Goal: Task Accomplishment & Management: Use online tool/utility

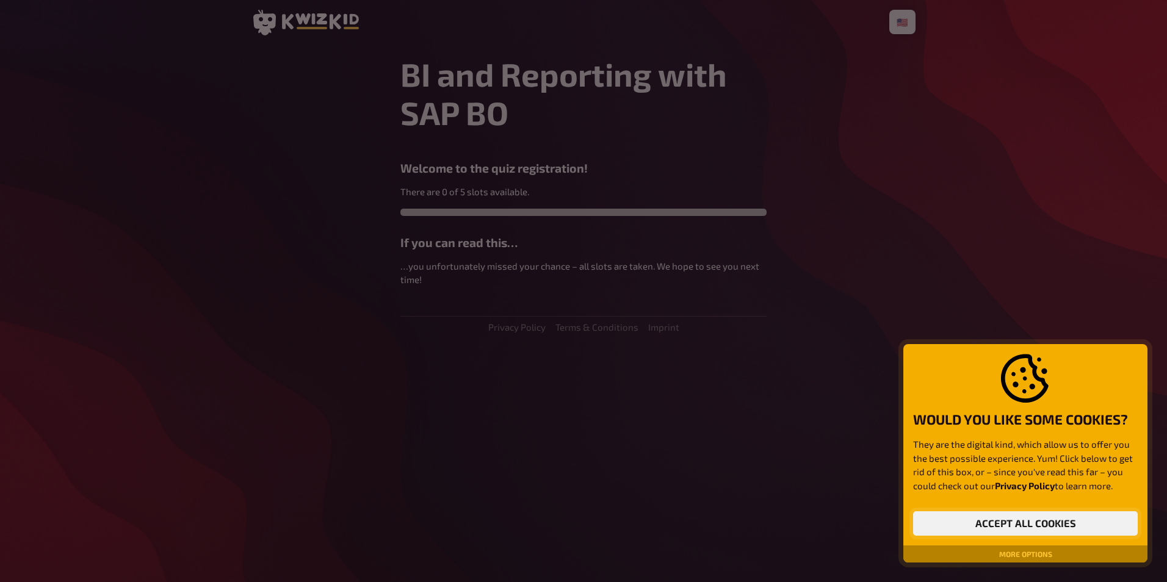
click at [988, 522] on button "Accept all cookies" at bounding box center [1025, 524] width 225 height 24
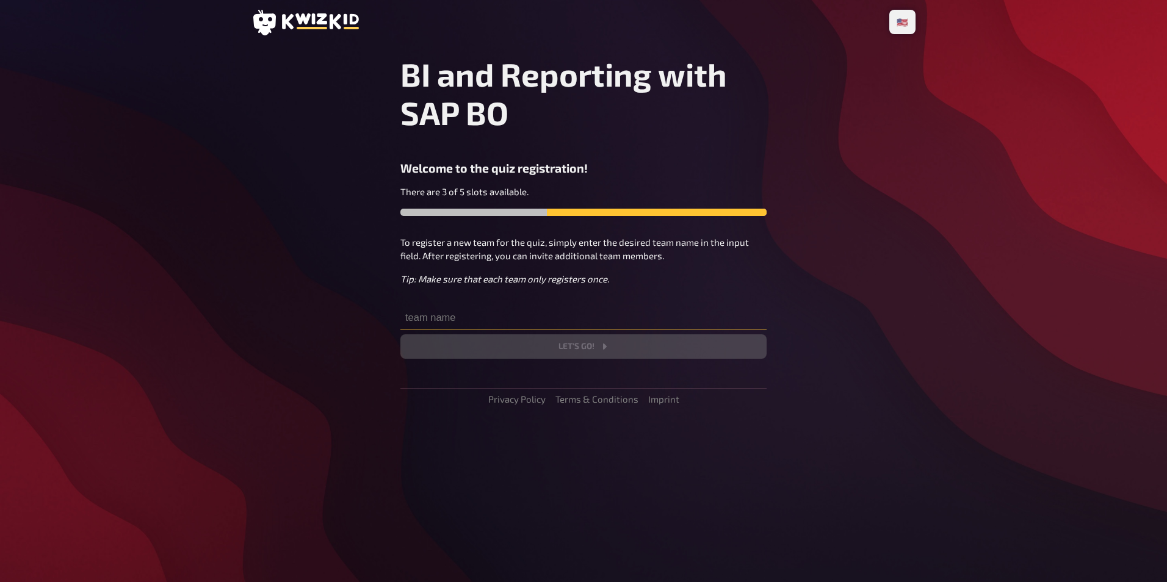
click at [461, 314] on input "text" at bounding box center [584, 317] width 366 height 24
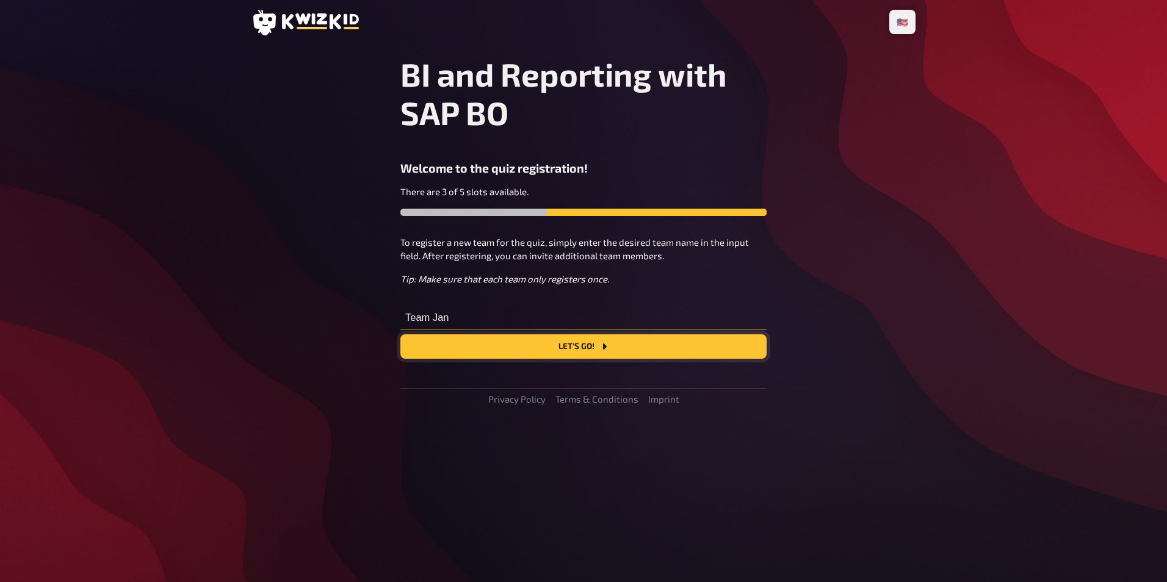
type input "Team Jan"
click at [518, 345] on button "Let's go!" at bounding box center [584, 347] width 366 height 24
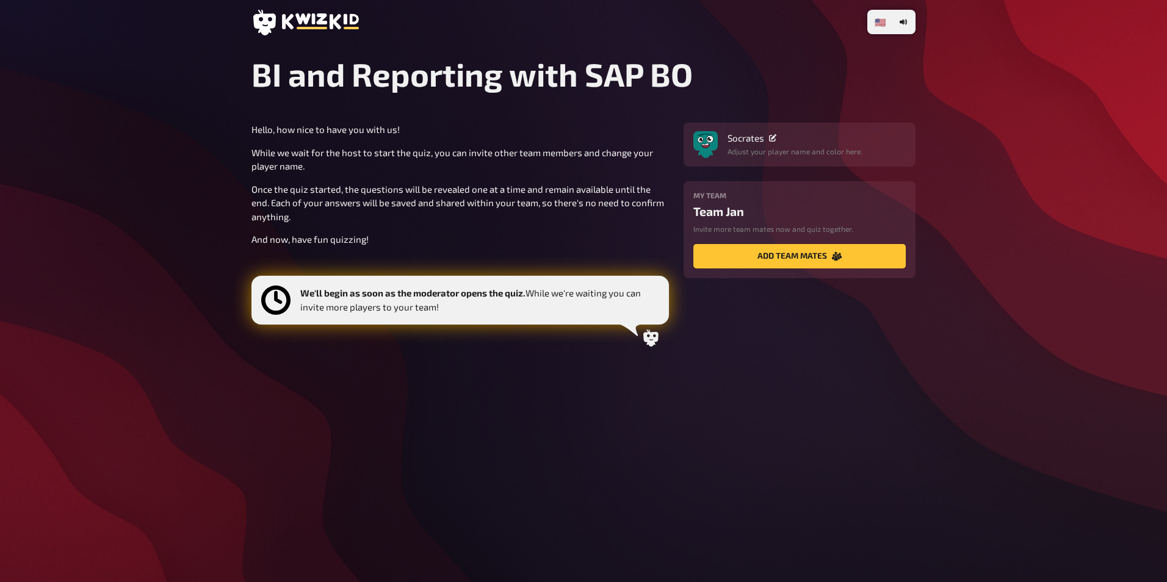
click at [457, 206] on p "Once the quiz started, the questions will be revealed one at a time and remain …" at bounding box center [461, 204] width 418 height 42
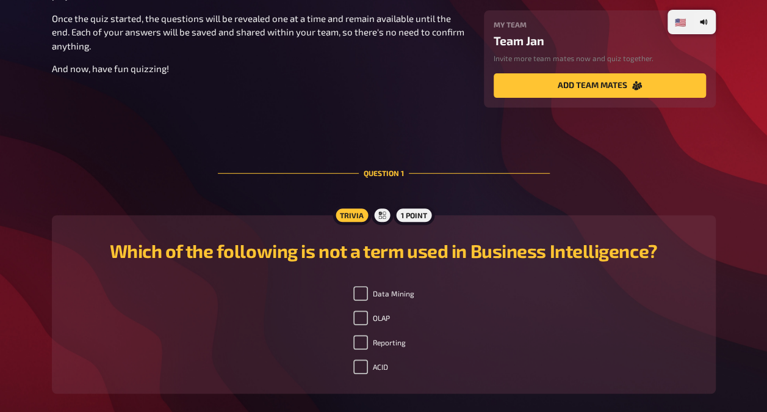
scroll to position [232, 0]
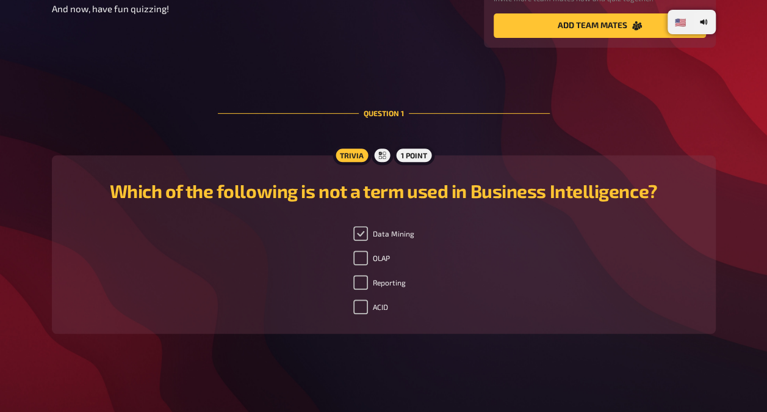
click at [360, 230] on input "Data Mining" at bounding box center [361, 233] width 15 height 15
checkbox input "true"
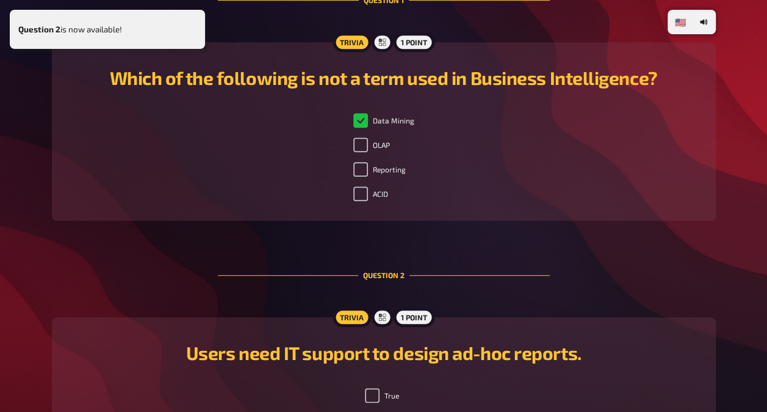
scroll to position [415, 0]
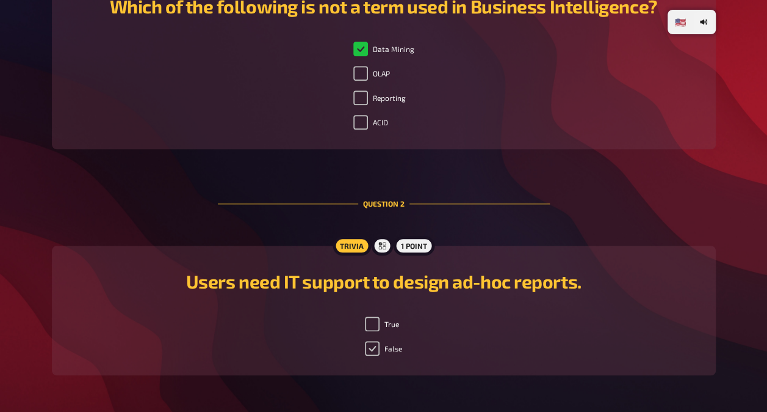
click at [366, 345] on input "False" at bounding box center [372, 348] width 15 height 15
checkbox input "true"
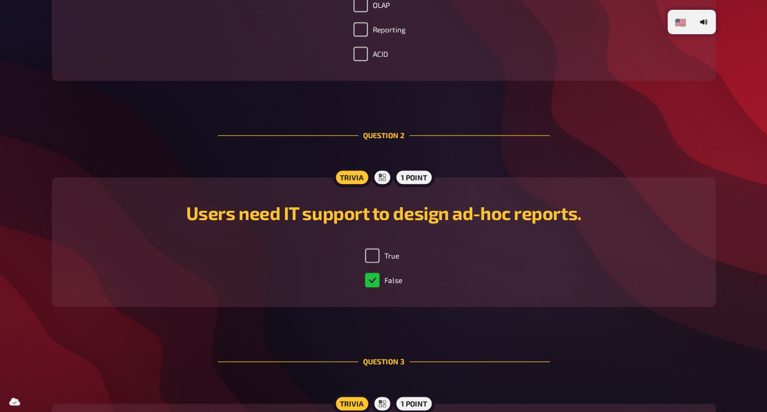
scroll to position [720, 0]
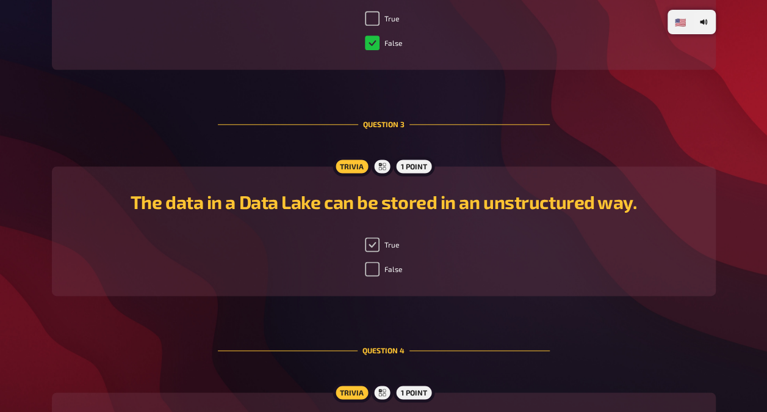
click at [370, 247] on input "True" at bounding box center [372, 244] width 15 height 15
checkbox input "true"
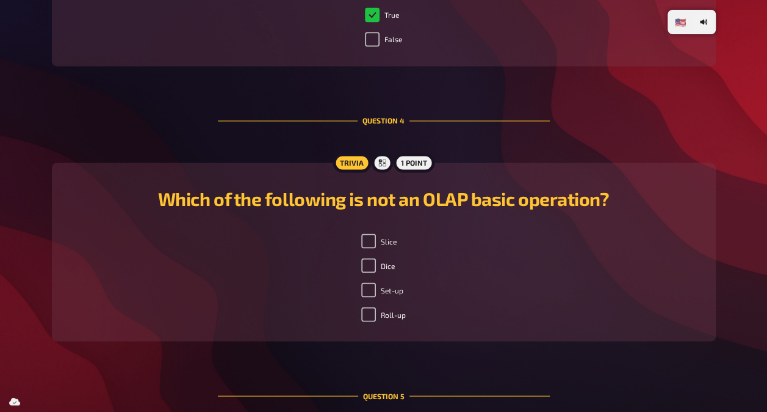
scroll to position [965, 0]
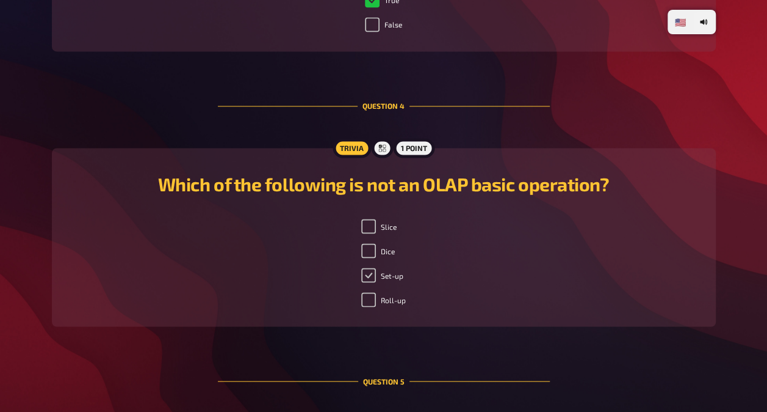
drag, startPoint x: 369, startPoint y: 281, endPoint x: 390, endPoint y: 257, distance: 31.6
click at [369, 281] on input "Set-up" at bounding box center [368, 274] width 15 height 15
checkbox input "true"
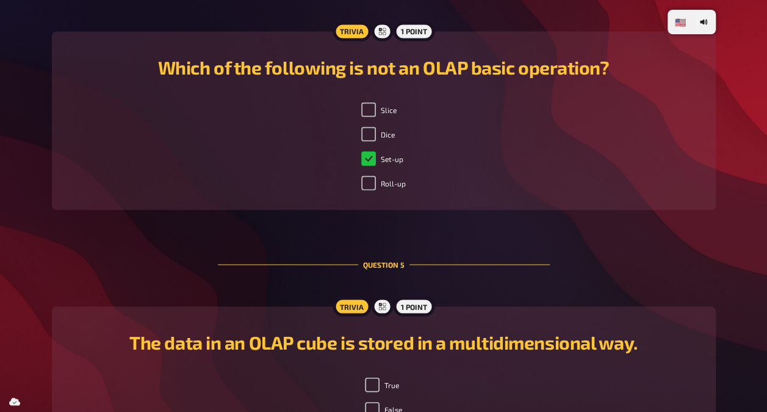
scroll to position [1209, 0]
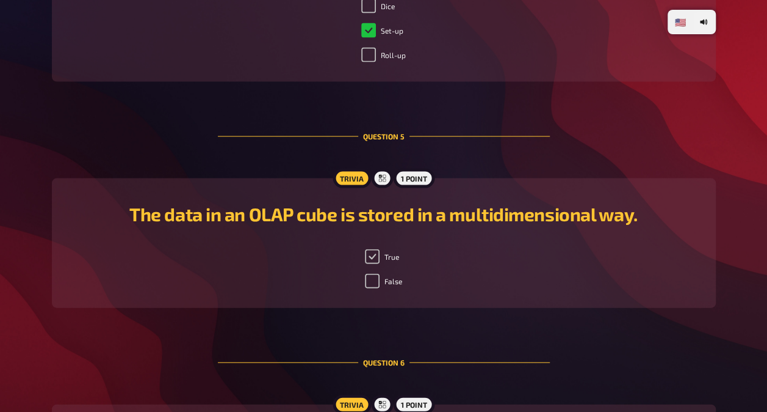
click at [366, 259] on div "True False" at bounding box center [384, 271] width 635 height 44
click at [367, 259] on input "True" at bounding box center [372, 256] width 15 height 15
checkbox input "true"
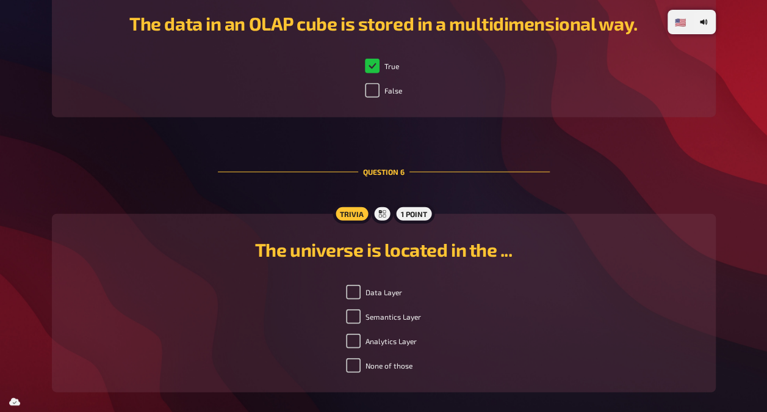
scroll to position [1514, 0]
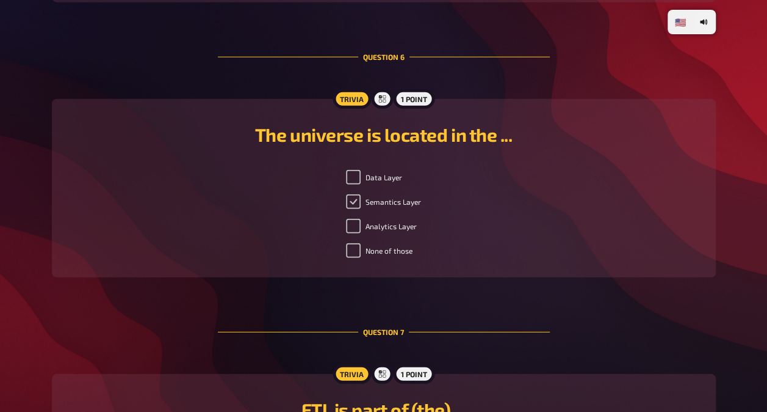
click at [353, 203] on input "Semantics Layer" at bounding box center [353, 201] width 15 height 15
checkbox input "true"
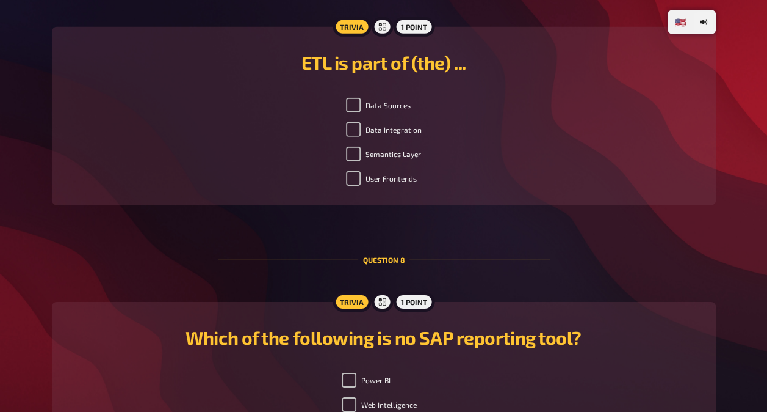
scroll to position [1880, 0]
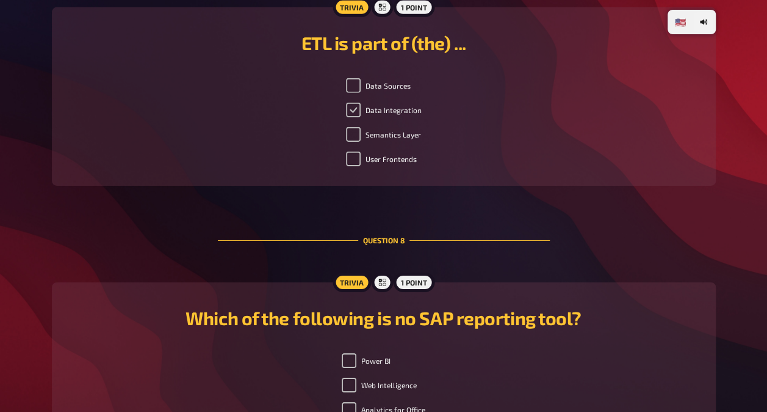
click at [355, 117] on input "Data Integration" at bounding box center [353, 110] width 15 height 15
checkbox input "true"
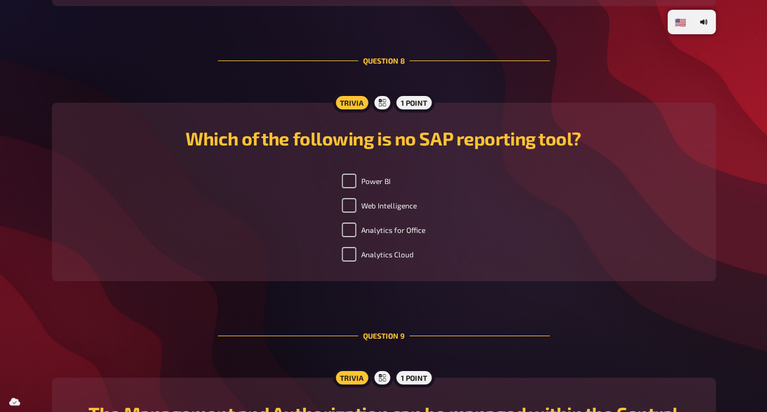
scroll to position [2064, 0]
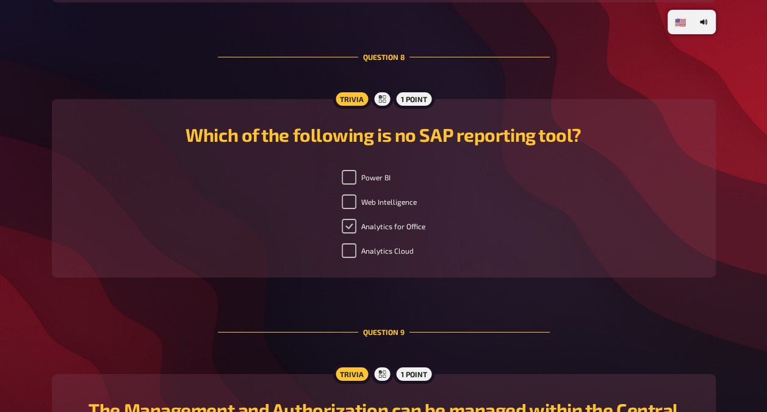
click at [349, 228] on input "Analytics for Office" at bounding box center [349, 226] width 15 height 15
checkbox input "true"
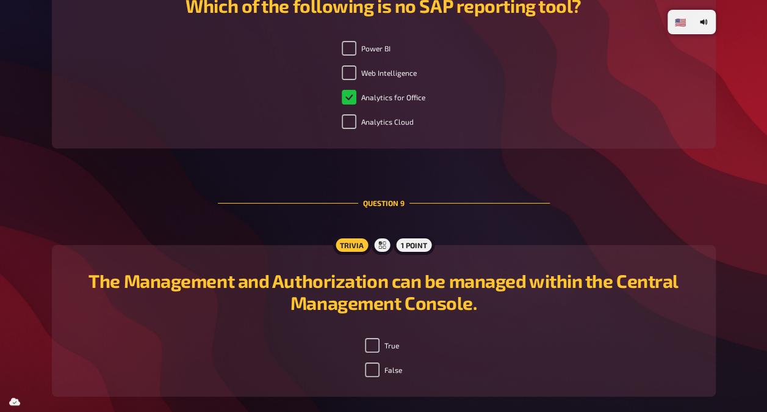
scroll to position [2260, 0]
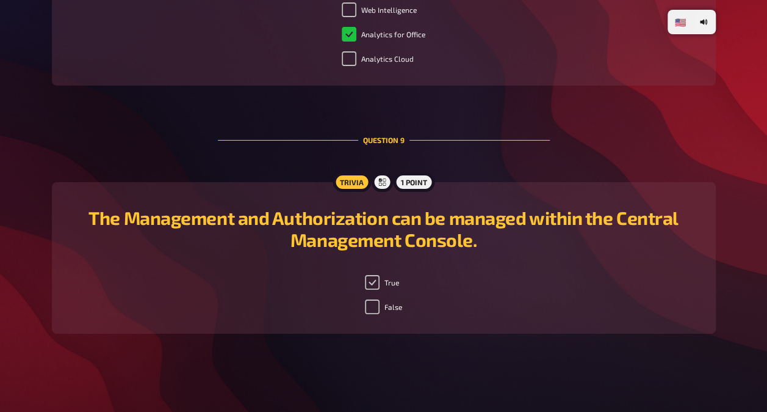
click at [372, 283] on input "True" at bounding box center [372, 282] width 15 height 15
checkbox input "true"
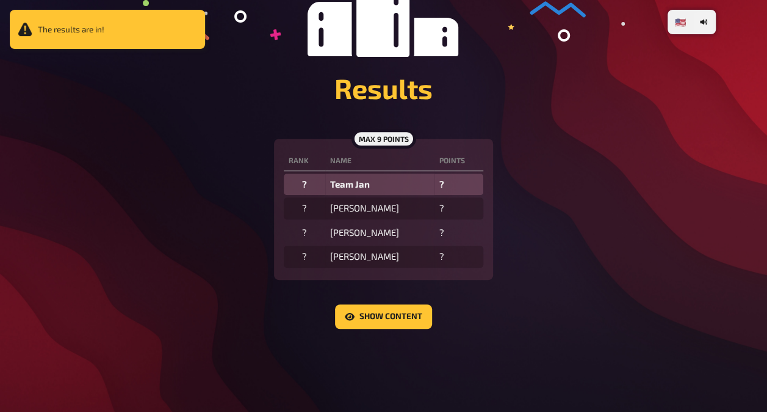
scroll to position [214, 0]
